Goal: Browse casually

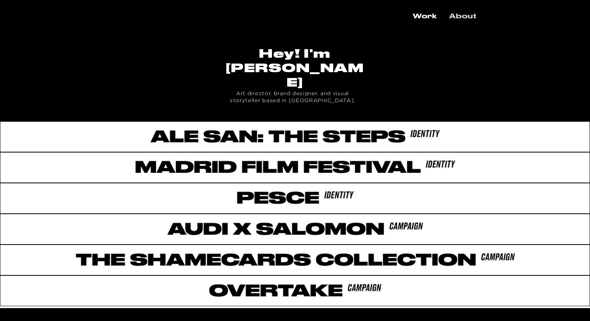
click at [468, 18] on p "About" at bounding box center [462, 17] width 35 height 14
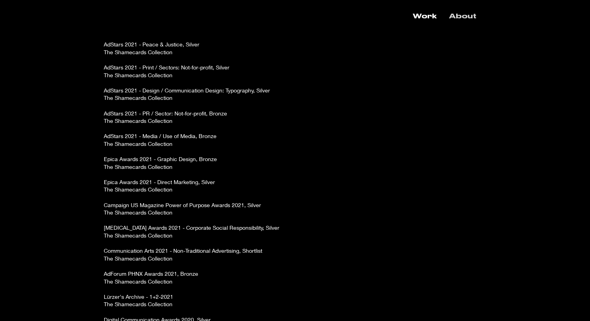
scroll to position [1107, 0]
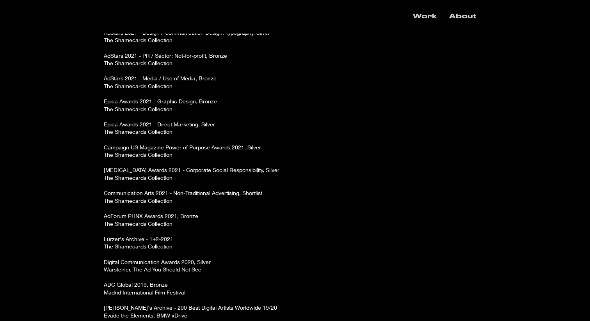
click at [427, 15] on p "Work" at bounding box center [425, 17] width 32 height 14
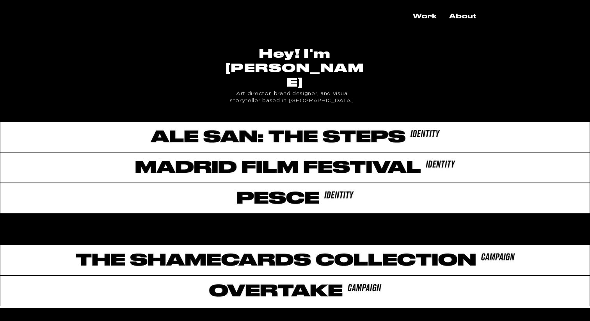
click at [290, 214] on div at bounding box center [295, 228] width 590 height 28
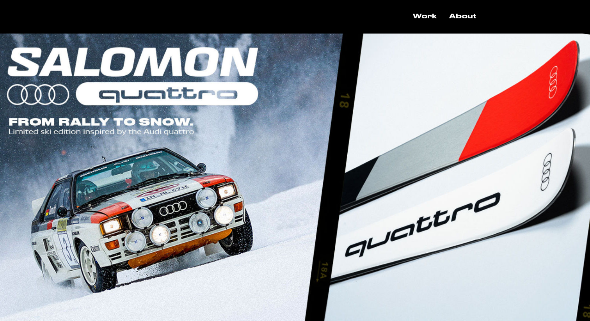
scroll to position [26, 0]
